Goal: Check status: Check status

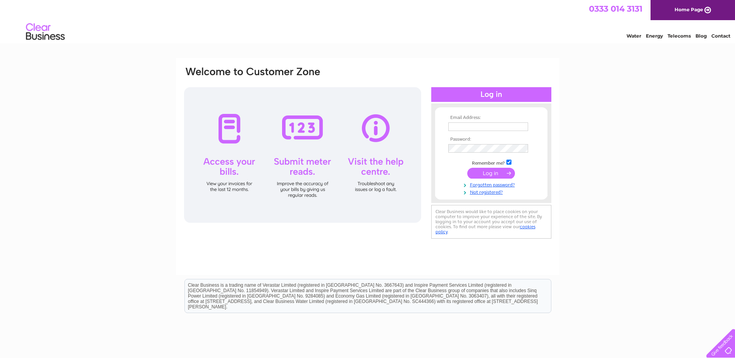
type input "business.property@fife.gov.uk"
click at [509, 172] on input "submit" at bounding box center [491, 173] width 48 height 11
click at [501, 173] on input "submit" at bounding box center [491, 173] width 48 height 11
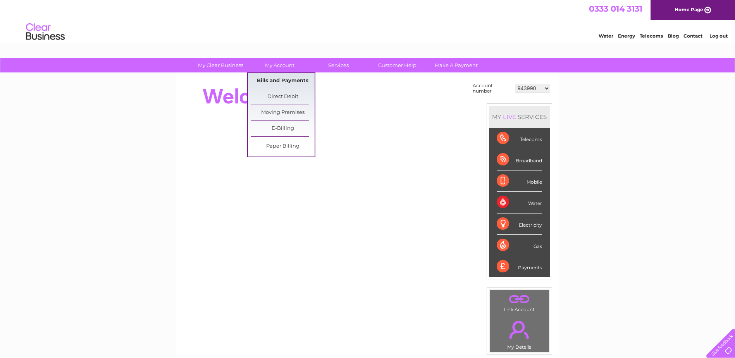
click at [274, 81] on link "Bills and Payments" at bounding box center [283, 81] width 64 height 16
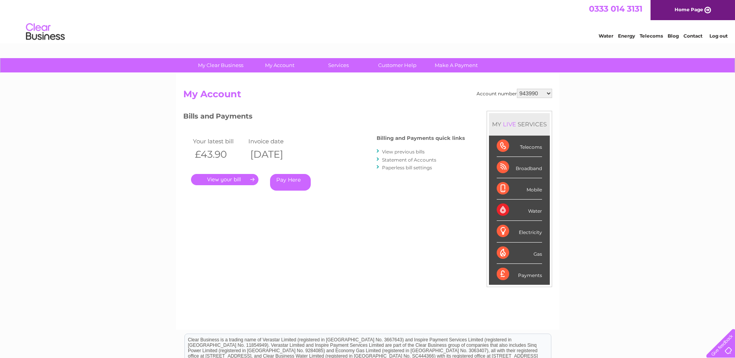
click at [541, 91] on select "943990 997180 1100436 1136008 1145621 3025650 30264716 30265126 30274253 302771…" at bounding box center [534, 93] width 35 height 9
select select "30322424"
click at [517, 89] on select "943990 997180 1100436 1136008 1145621 3025650 30264716 30265126 30274253 302771…" at bounding box center [534, 93] width 35 height 9
